Goal: Transaction & Acquisition: Purchase product/service

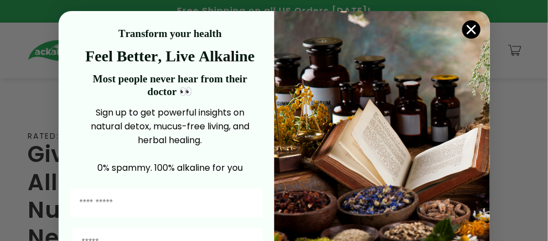
click at [464, 32] on circle "Close dialog" at bounding box center [471, 29] width 18 height 18
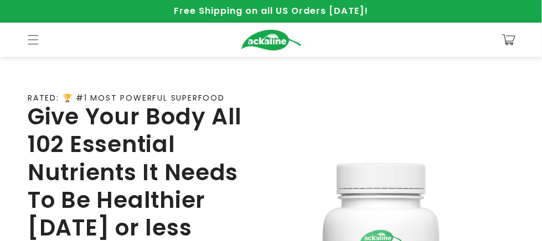
click at [0, 0] on icon at bounding box center [0, 0] width 0 height 0
click at [0, 0] on link "King’s Sea [PERSON_NAME]" at bounding box center [0, 0] width 0 height 0
